Goal: Transaction & Acquisition: Book appointment/travel/reservation

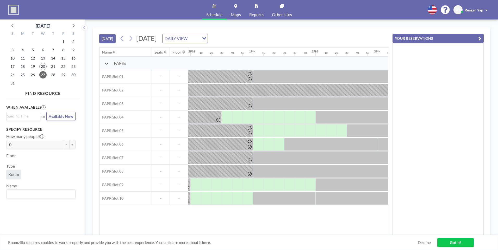
scroll to position [0, 749]
drag, startPoint x: 291, startPoint y: 34, endPoint x: 210, endPoint y: 55, distance: 83.2
click at [287, 34] on div "[DATE] [DATE] DAILY VIEW Loading..." at bounding box center [243, 38] width 289 height 20
click at [131, 39] on icon at bounding box center [130, 39] width 5 height 8
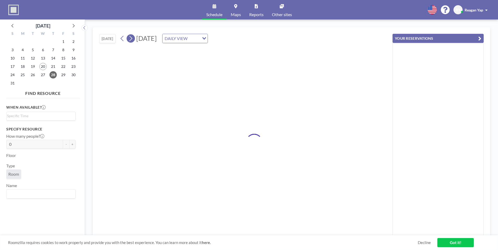
click at [131, 39] on icon at bounding box center [130, 39] width 5 height 8
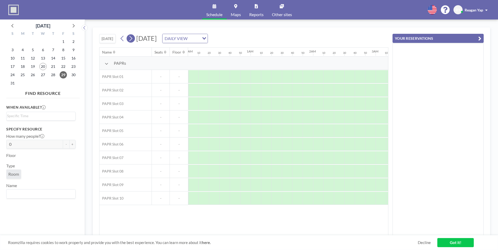
scroll to position [0, 131]
click at [131, 39] on icon at bounding box center [130, 39] width 5 height 8
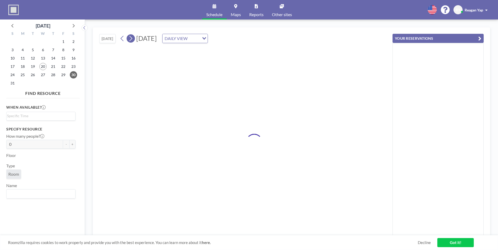
click at [131, 39] on icon at bounding box center [130, 39] width 5 height 8
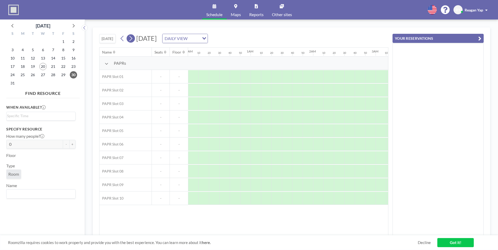
scroll to position [0, 0]
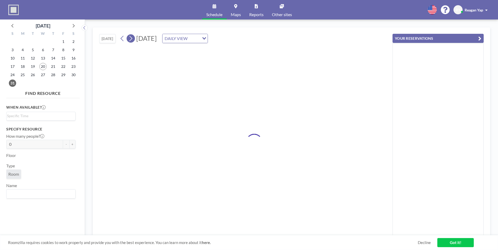
click at [131, 39] on icon at bounding box center [130, 39] width 5 height 8
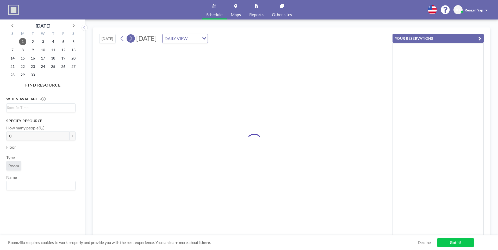
click at [131, 39] on icon at bounding box center [130, 39] width 5 height 8
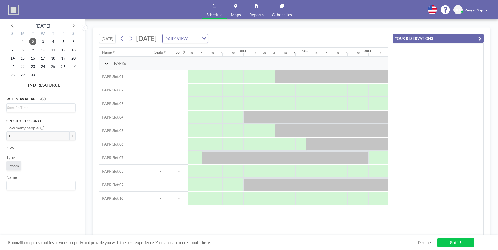
scroll to position [0, 825]
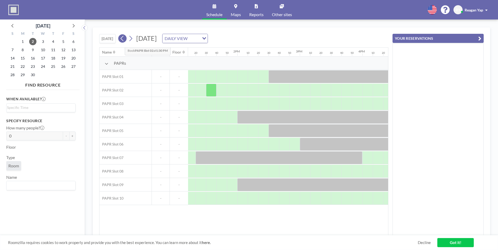
click at [121, 41] on icon at bounding box center [122, 39] width 5 height 8
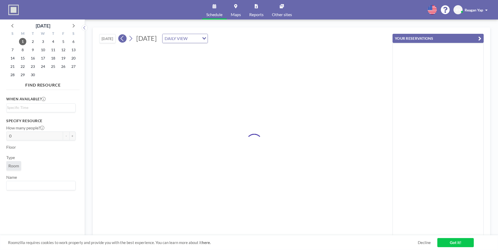
click at [121, 41] on icon at bounding box center [122, 39] width 5 height 8
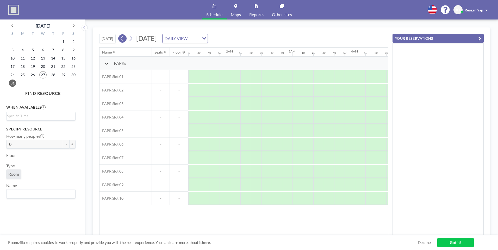
click at [121, 41] on icon at bounding box center [122, 39] width 5 height 8
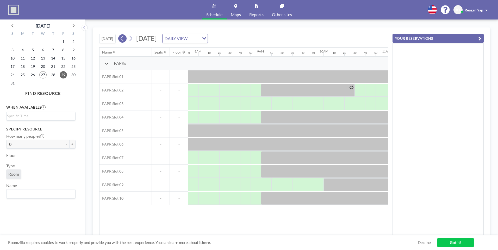
click at [121, 37] on icon at bounding box center [122, 39] width 5 height 8
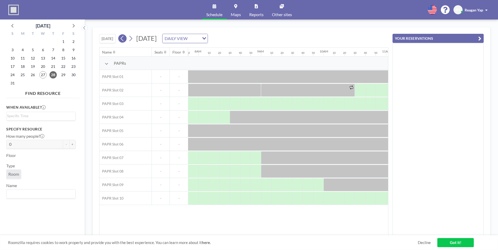
click at [125, 41] on icon at bounding box center [122, 39] width 5 height 8
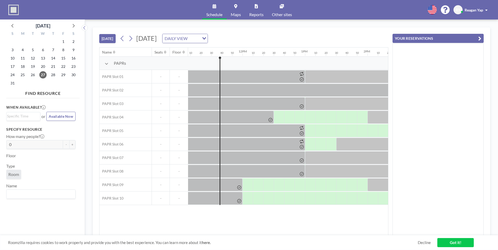
scroll to position [0, 708]
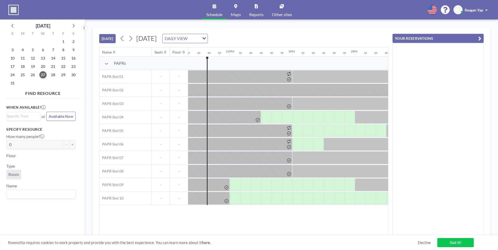
drag, startPoint x: 264, startPoint y: 236, endPoint x: 272, endPoint y: 234, distance: 7.7
click at [272, 234] on div "[DATE] [DATE] DAILY VIEW Loading... Name Seats Floor 12AM 10 20 30 40 50 1AM 10…" at bounding box center [291, 134] width 397 height 215
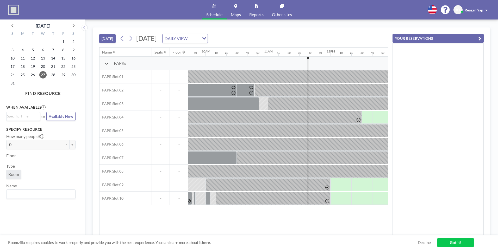
scroll to position [0, 609]
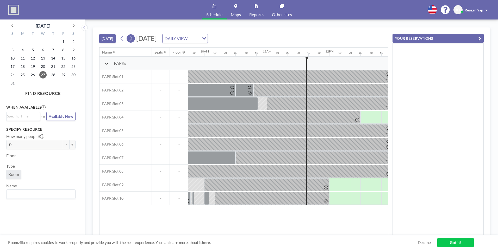
click at [132, 37] on icon at bounding box center [130, 39] width 5 height 8
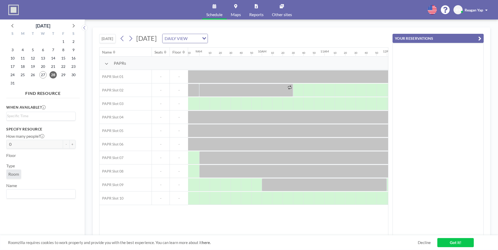
scroll to position [0, 544]
click at [210, 195] on div at bounding box center [211, 198] width 10 height 13
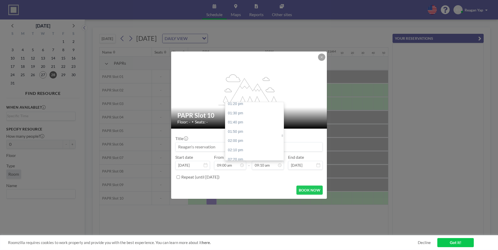
scroll to position [718, 0]
click at [253, 114] on div "01:00 pm" at bounding box center [255, 111] width 61 height 9
type input "01:00 pm"
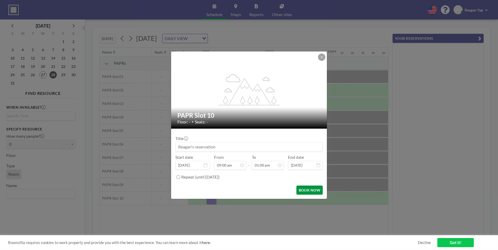
click at [303, 191] on button "BOOK NOW" at bounding box center [309, 190] width 26 height 9
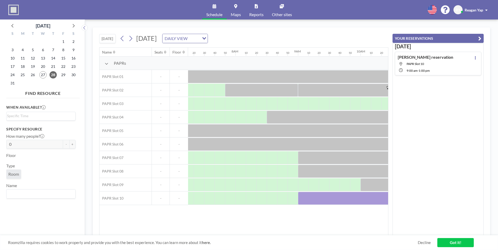
scroll to position [0, 444]
click at [214, 218] on div "Name Seats Floor 12AM 10 20 30 40 50 1AM 10 20 30 40 50 2AM 10 20 30 40 50 3AM …" at bounding box center [243, 142] width 288 height 188
click at [125, 37] on icon at bounding box center [122, 39] width 5 height 8
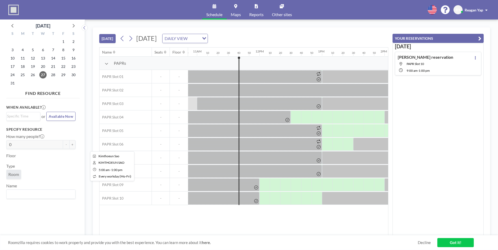
scroll to position [0, 718]
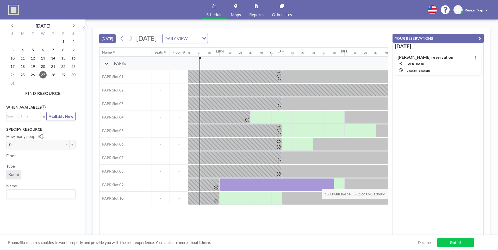
drag, startPoint x: 228, startPoint y: 184, endPoint x: 326, endPoint y: 185, distance: 97.6
click at [326, 185] on div at bounding box center [276, 185] width 115 height 13
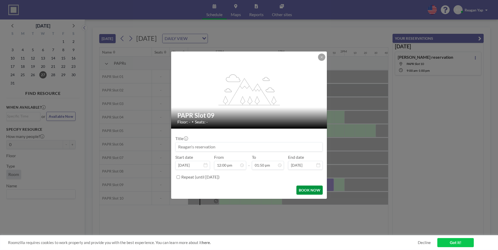
scroll to position [9, 0]
click at [306, 190] on button "BOOK NOW" at bounding box center [309, 190] width 26 height 9
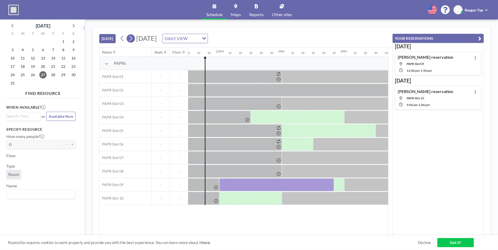
click at [135, 40] on button at bounding box center [131, 38] width 8 height 8
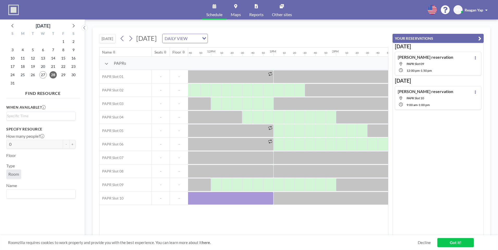
scroll to position [0, 724]
